Goal: Task Accomplishment & Management: Use online tool/utility

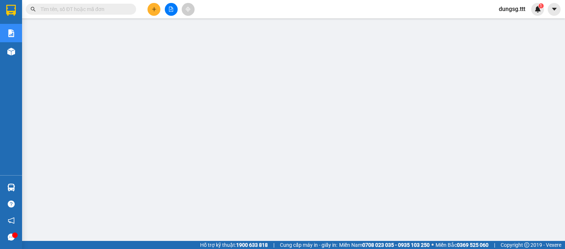
click at [90, 10] on input "text" at bounding box center [83, 9] width 87 height 8
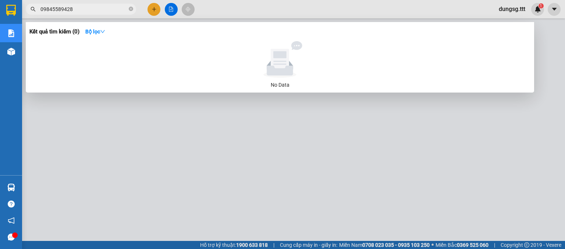
click at [56, 10] on input "09845589428" at bounding box center [83, 9] width 87 height 8
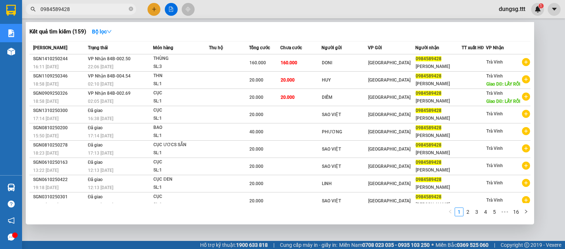
type input "0984589428"
drag, startPoint x: 559, startPoint y: 33, endPoint x: 542, endPoint y: 69, distance: 40.5
click at [542, 69] on div at bounding box center [282, 124] width 565 height 249
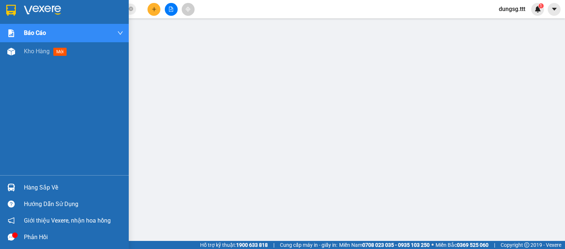
click at [18, 196] on div "Hướng dẫn sử dụng" at bounding box center [64, 204] width 129 height 17
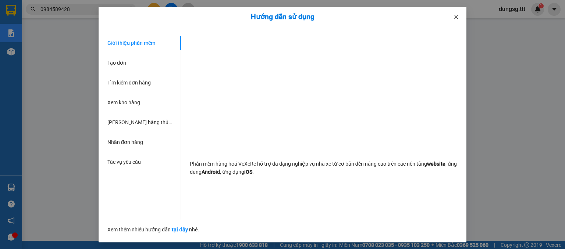
click at [457, 21] on span "Close" at bounding box center [456, 17] width 21 height 21
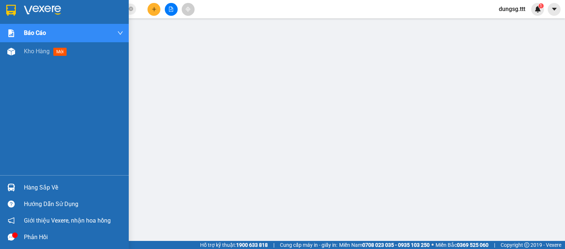
click at [31, 183] on div "Hàng sắp về" at bounding box center [73, 187] width 99 height 11
click at [13, 55] on img at bounding box center [11, 52] width 8 height 8
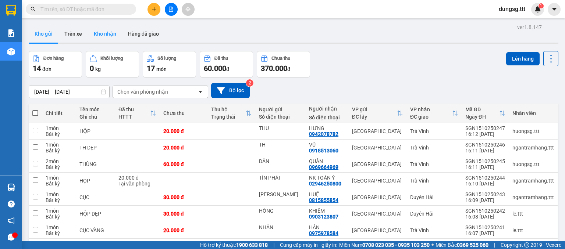
click at [114, 27] on button "Kho nhận" at bounding box center [105, 34] width 34 height 18
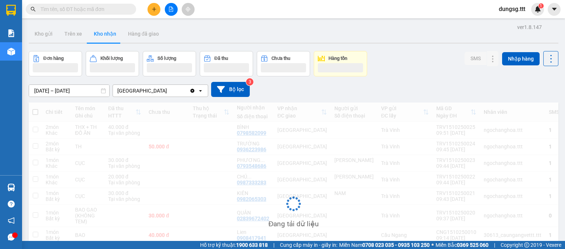
click at [105, 35] on button "Kho nhận" at bounding box center [105, 34] width 34 height 18
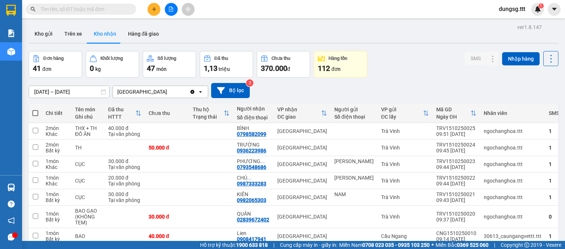
scroll to position [85, 0]
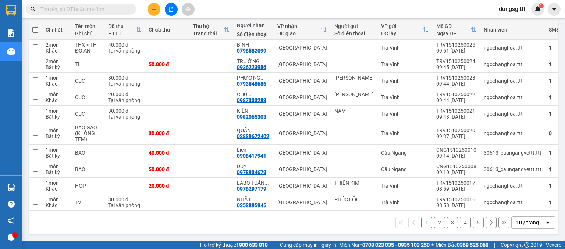
click at [105, 9] on input "text" at bounding box center [83, 9] width 87 height 8
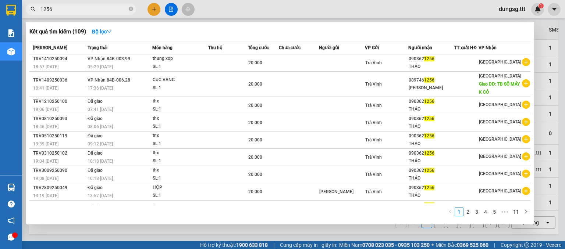
type input "1256"
click at [546, 33] on div at bounding box center [282, 124] width 565 height 249
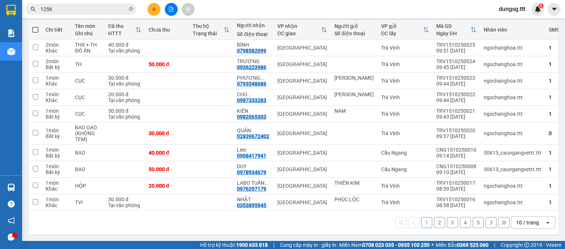
click at [512, 10] on span "dungsg.ttt" at bounding box center [512, 8] width 38 height 9
click at [507, 24] on span "Đăng xuất" at bounding box center [518, 23] width 31 height 8
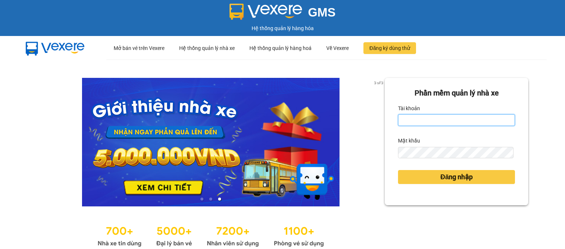
type input "dungsg.ttt"
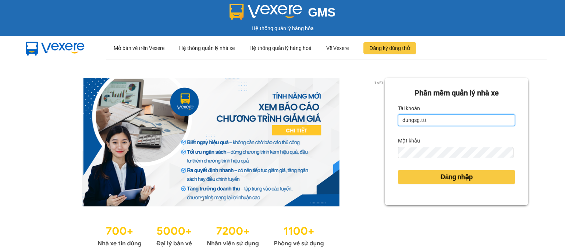
click at [425, 117] on input "dungsg.ttt" at bounding box center [456, 120] width 117 height 12
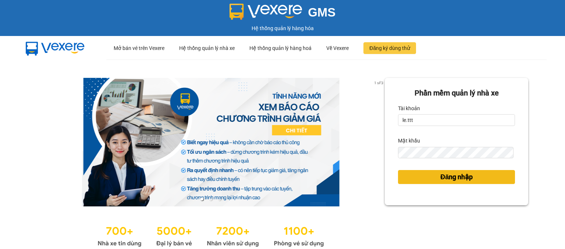
click at [422, 175] on button "Đăng nhập" at bounding box center [456, 177] width 117 height 14
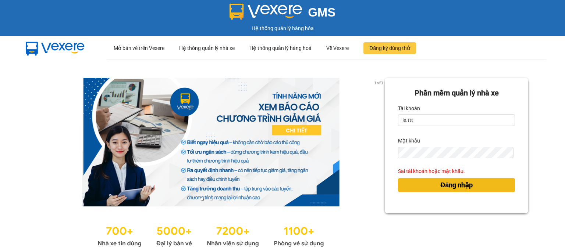
click at [422, 175] on div "Đăng nhập" at bounding box center [456, 185] width 117 height 20
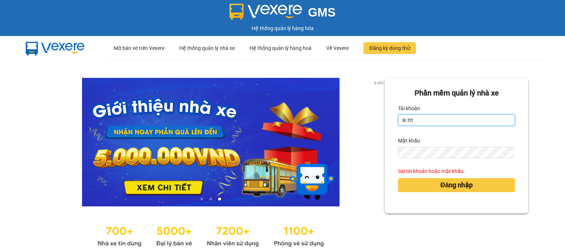
click at [412, 122] on input "le.ttt" at bounding box center [456, 120] width 117 height 12
type input "thuanssgg.ttt"
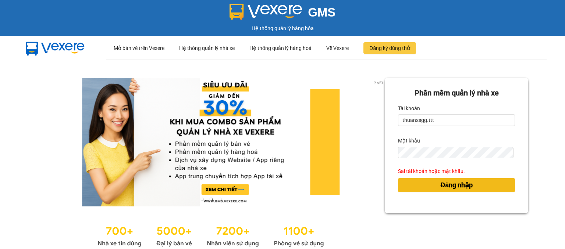
click at [409, 189] on button "Đăng nhập" at bounding box center [456, 185] width 117 height 14
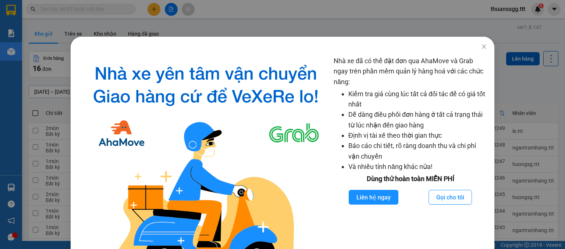
drag, startPoint x: 335, startPoint y: 30, endPoint x: 119, endPoint y: 4, distance: 217.3
click at [119, 4] on div "Nhà xe đã có thể đặt đơn qua AhaMove và Grab ngay trên phần mềm quản lý hàng ho…" at bounding box center [282, 124] width 565 height 249
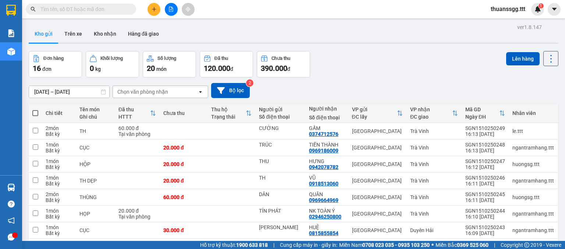
click at [117, 9] on input "text" at bounding box center [83, 9] width 87 height 8
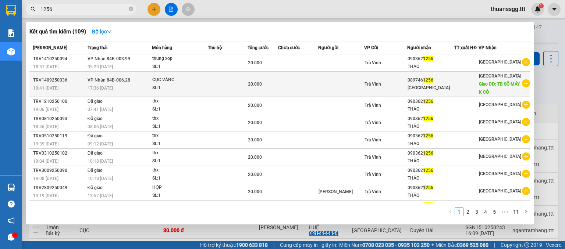
type input "1256"
click at [152, 75] on td "VP Nhận 84B-006.28 17:36 - 14/09" at bounding box center [119, 84] width 66 height 25
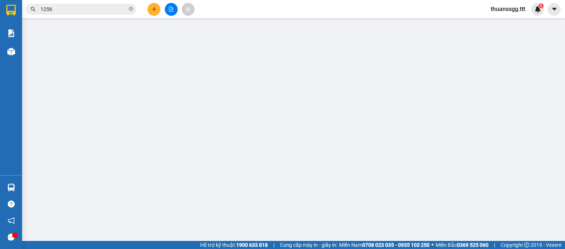
type input "0897461256"
type input "SÀI THÀNH"
type input "TB SỐ MÁY K CÓ"
type input "20.000"
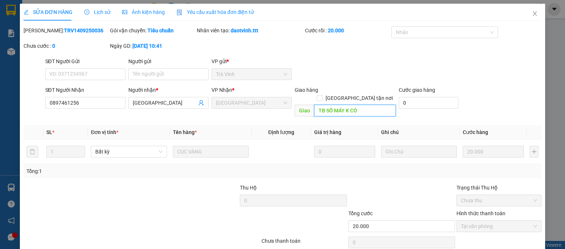
click at [356, 105] on input "TB SỐ MÁY K CÓ" at bounding box center [355, 111] width 82 height 12
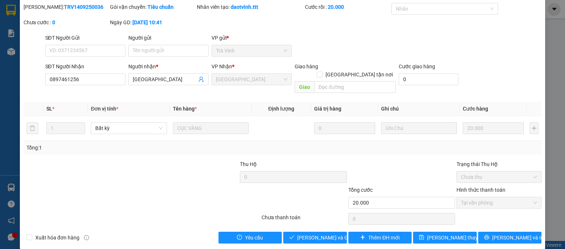
scroll to position [24, 0]
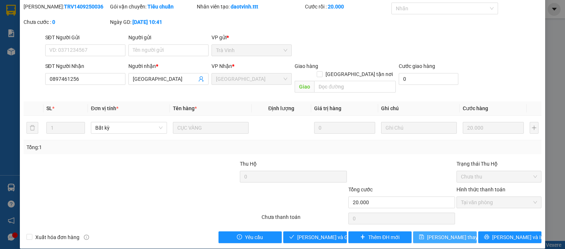
click at [459, 234] on button "[PERSON_NAME] thay đổi" at bounding box center [445, 238] width 64 height 12
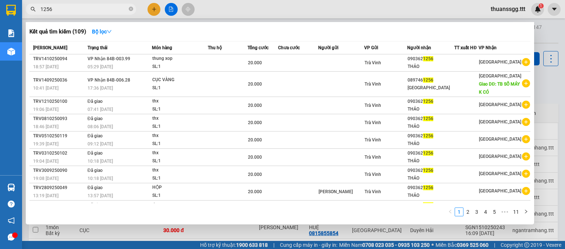
click at [107, 12] on input "1256" at bounding box center [83, 9] width 87 height 8
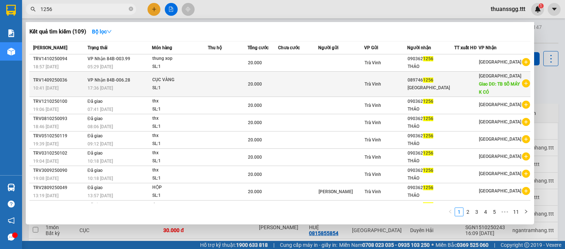
click at [122, 80] on span "VP Nhận 84B-006.28" at bounding box center [108, 80] width 43 height 5
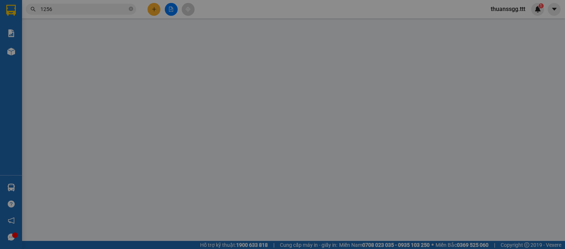
type input "0897461256"
type input "SÀI THÀNH"
type input "20.000"
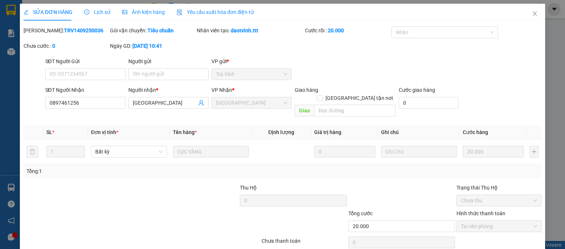
click at [98, 13] on span "Lịch sử" at bounding box center [97, 12] width 26 height 6
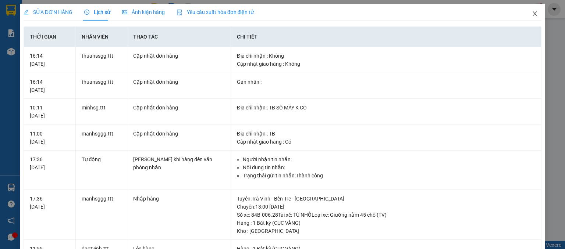
click at [532, 17] on icon "close" at bounding box center [535, 14] width 6 height 6
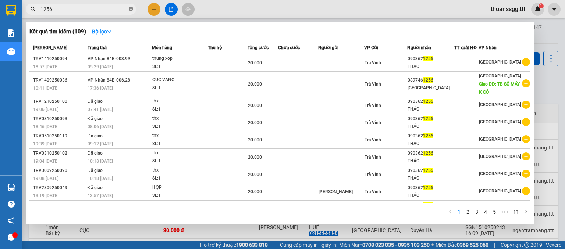
click at [133, 10] on icon "close-circle" at bounding box center [131, 9] width 4 height 4
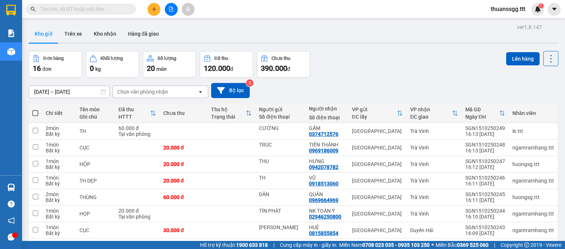
click at [508, 6] on span "thuanssgg.ttt" at bounding box center [508, 8] width 46 height 9
click at [503, 24] on span "Đăng xuất" at bounding box center [511, 23] width 31 height 8
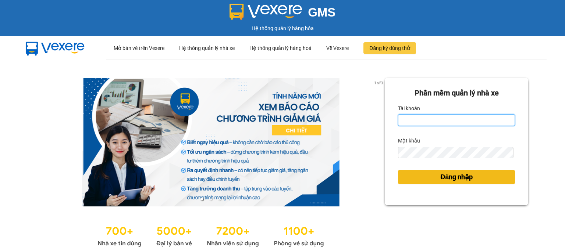
type input "dungsg.ttt"
click at [428, 178] on button "Đăng nhập" at bounding box center [456, 177] width 117 height 14
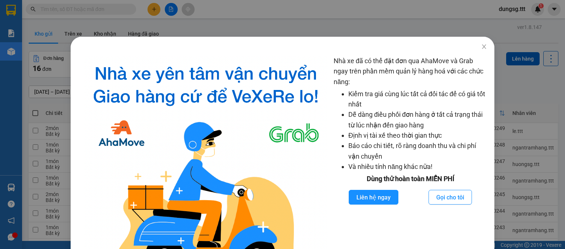
click at [514, 82] on div "Nhà xe đã có thể đặt đơn qua AhaMove và Grab ngay trên phần mềm quản lý hàng ho…" at bounding box center [282, 124] width 565 height 249
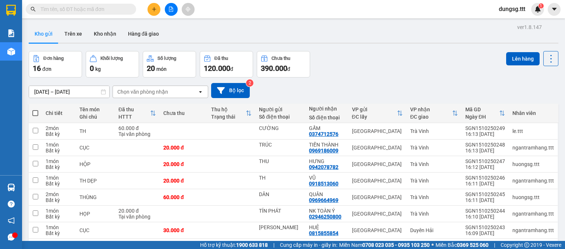
drag, startPoint x: 514, startPoint y: 82, endPoint x: 493, endPoint y: 84, distance: 21.4
click at [493, 84] on div "[DATE] – [DATE] Press the down arrow key to interact with the calendar and sele…" at bounding box center [293, 91] width 529 height 26
click at [101, 10] on input "text" at bounding box center [83, 9] width 87 height 8
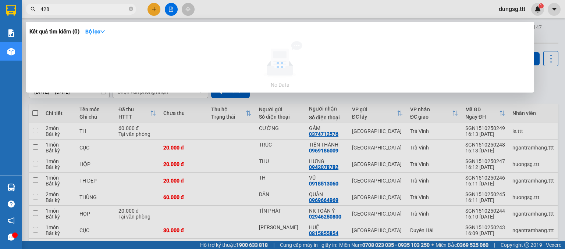
drag, startPoint x: 101, startPoint y: 10, endPoint x: 107, endPoint y: 47, distance: 38.3
click at [107, 16] on div "Kết quả tìm kiếm ( 0 ) Bộ lọc No Data 428" at bounding box center [71, 9] width 143 height 13
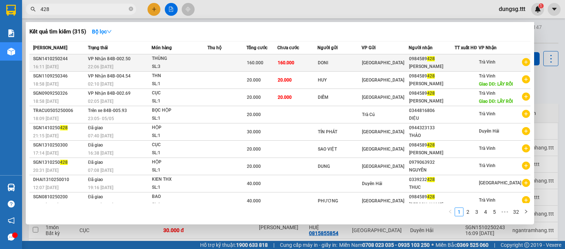
type input "428"
click at [126, 64] on div "22:06 [DATE]" at bounding box center [119, 67] width 63 height 8
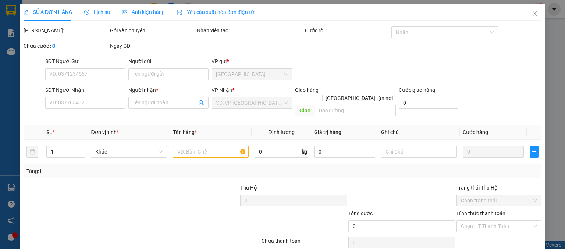
type input "DONI"
type input "0984589428"
type input "[PERSON_NAME]"
type input "160.000"
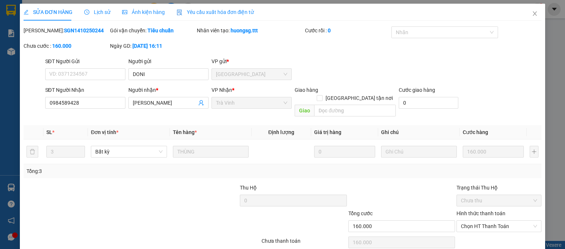
click at [101, 12] on span "Lịch sử" at bounding box center [97, 12] width 26 height 6
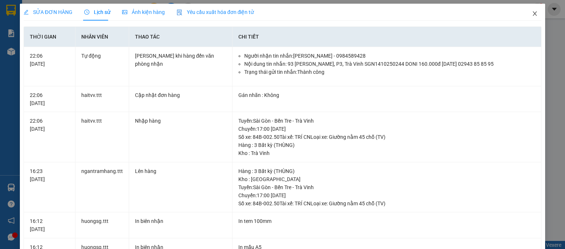
click at [532, 17] on icon "close" at bounding box center [535, 14] width 6 height 6
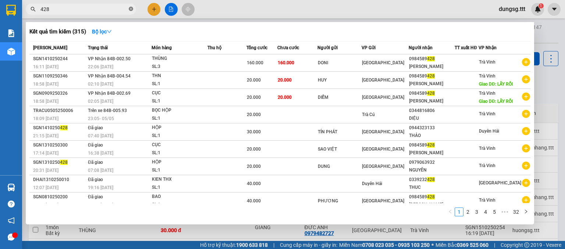
click at [131, 10] on icon "close-circle" at bounding box center [131, 9] width 4 height 4
click at [131, 10] on span at bounding box center [131, 9] width 4 height 8
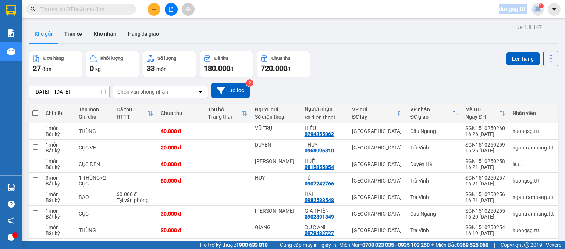
click at [131, 10] on span at bounding box center [131, 9] width 4 height 8
click at [109, 9] on input "text" at bounding box center [83, 9] width 87 height 8
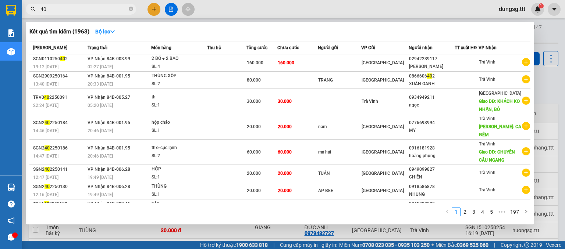
type input "4"
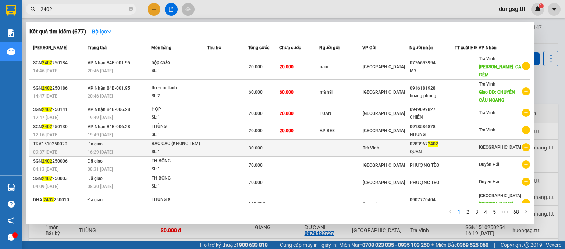
type input "2402"
click at [108, 146] on td "Đã giao 16:29 [DATE]" at bounding box center [118, 148] width 65 height 17
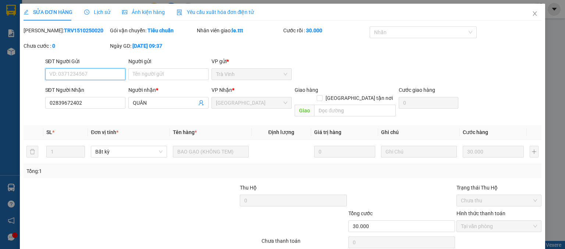
type input "02839672402"
type input "QUÂN"
type input "30.000"
click at [96, 9] on span "Lịch sử" at bounding box center [97, 12] width 26 height 6
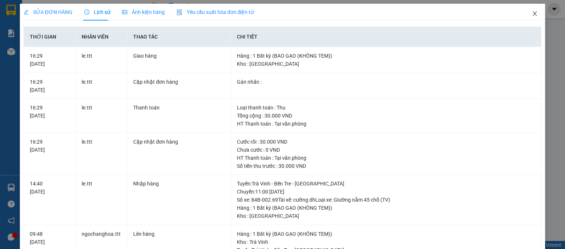
click at [532, 17] on icon "close" at bounding box center [535, 14] width 6 height 6
